Goal: Check status: Check status

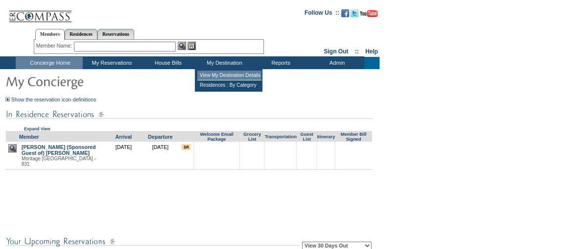
click at [231, 76] on td "View My Destination Details" at bounding box center [229, 75] width 64 height 10
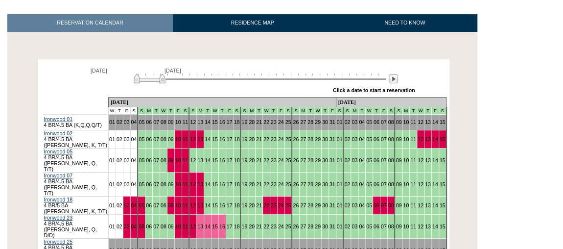
scroll to position [134, 0]
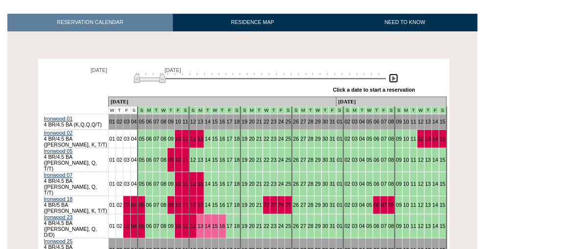
click at [390, 73] on img at bounding box center [392, 77] width 9 height 9
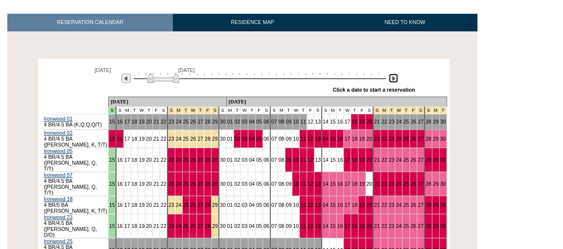
click at [390, 73] on img at bounding box center [392, 77] width 9 height 9
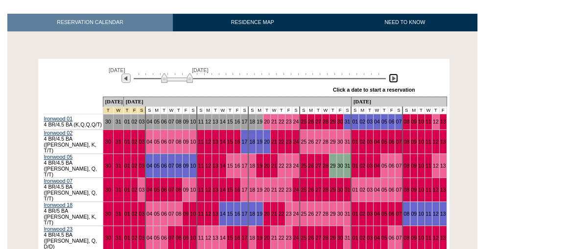
click at [390, 73] on img at bounding box center [392, 77] width 9 height 9
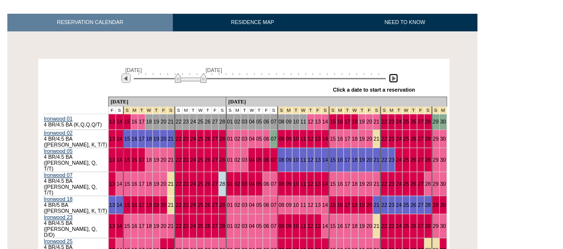
click at [390, 73] on img at bounding box center [392, 77] width 9 height 9
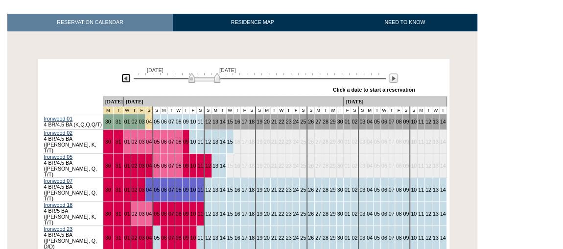
click at [125, 73] on img at bounding box center [125, 77] width 9 height 9
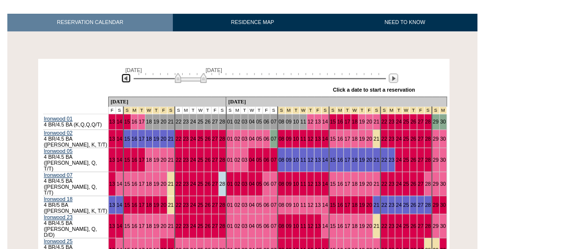
click at [125, 73] on img at bounding box center [125, 77] width 9 height 9
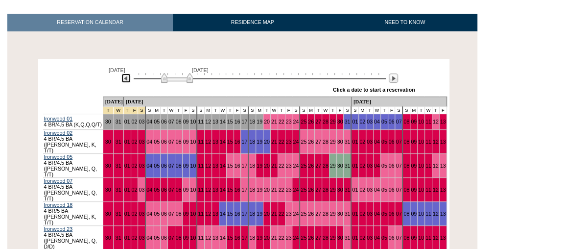
click at [128, 73] on img at bounding box center [125, 77] width 9 height 9
